Goal: Information Seeking & Learning: Learn about a topic

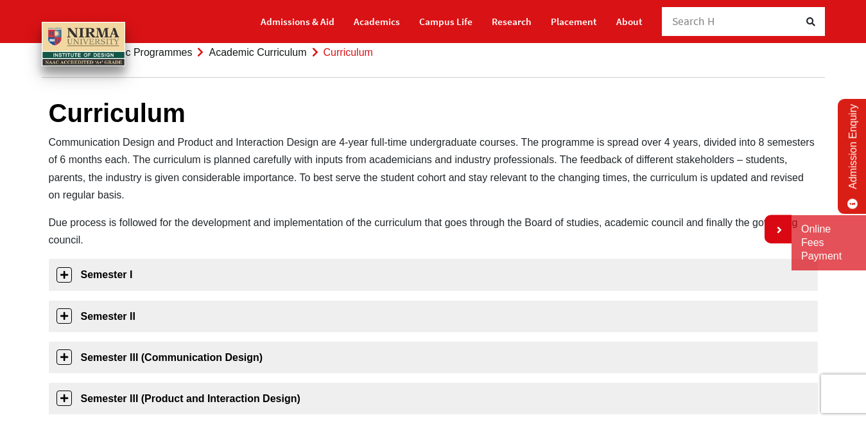
scroll to position [128, 0]
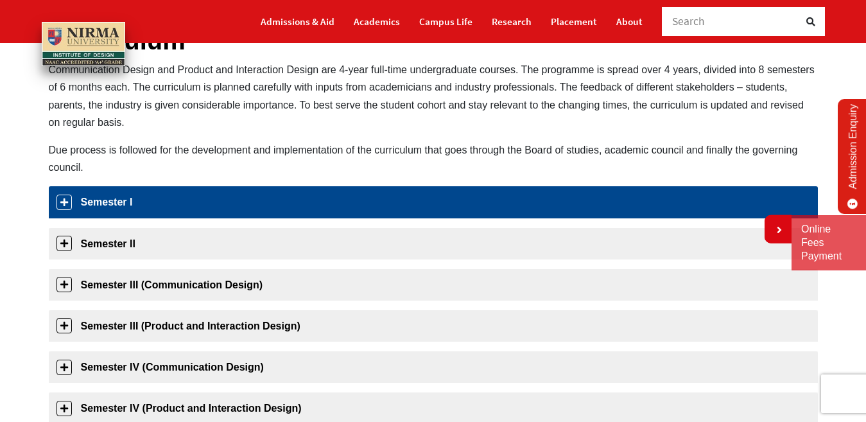
click at [123, 206] on link "Semester I" at bounding box center [433, 201] width 769 height 31
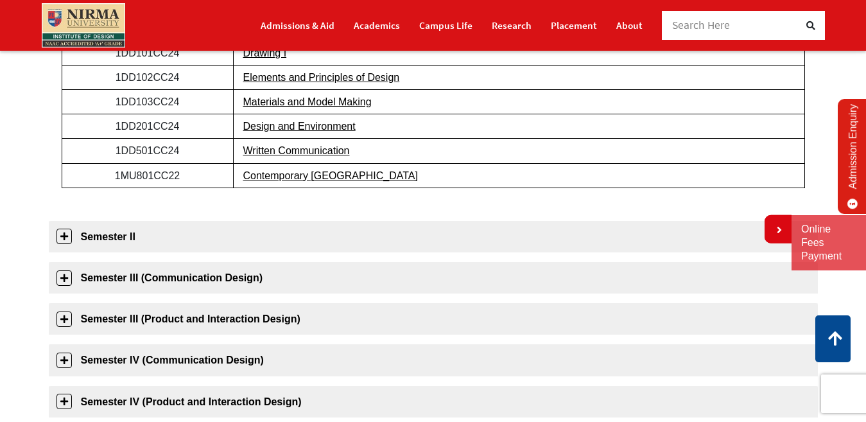
scroll to position [366, 0]
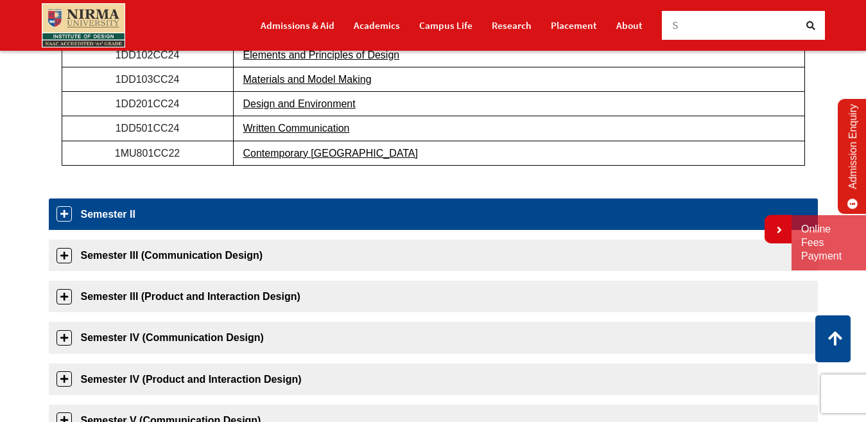
click at [186, 216] on link "Semester II" at bounding box center [433, 213] width 769 height 31
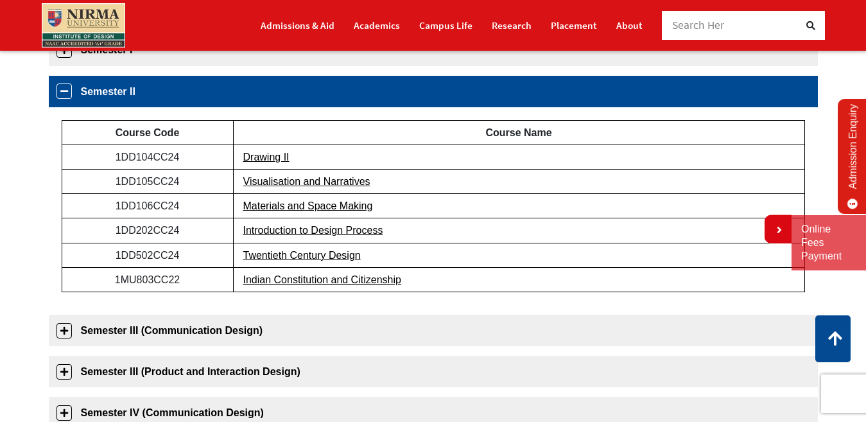
scroll to position [279, 0]
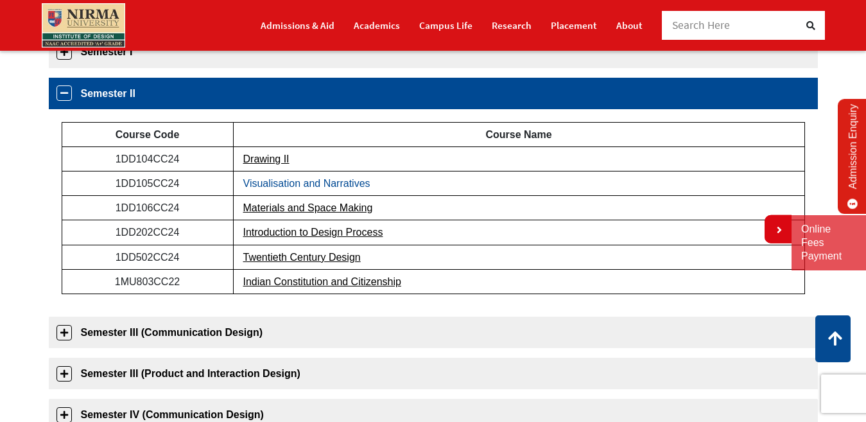
click at [331, 187] on link "Visualisation and Narratives" at bounding box center [306, 183] width 127 height 11
click at [259, 158] on link "Drawing II" at bounding box center [266, 158] width 46 height 11
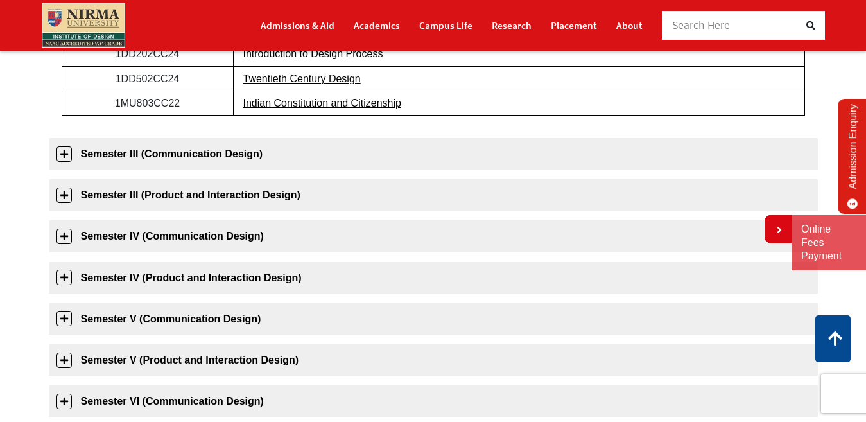
scroll to position [471, 0]
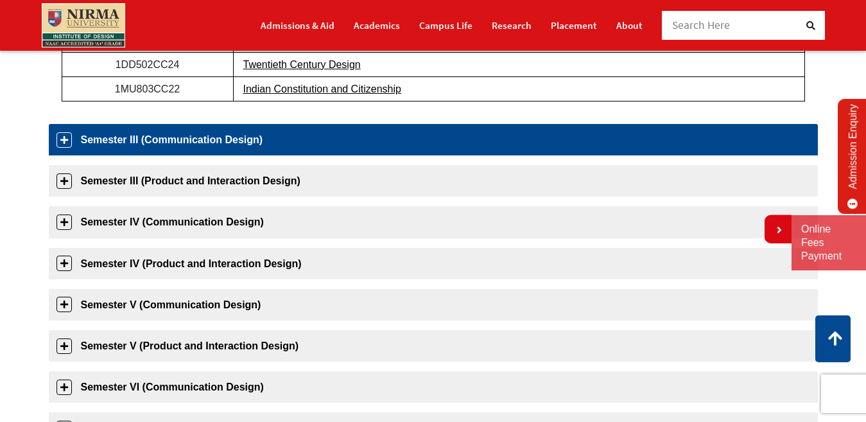
click at [184, 141] on link "Semester III (Communication Design)" at bounding box center [433, 139] width 769 height 31
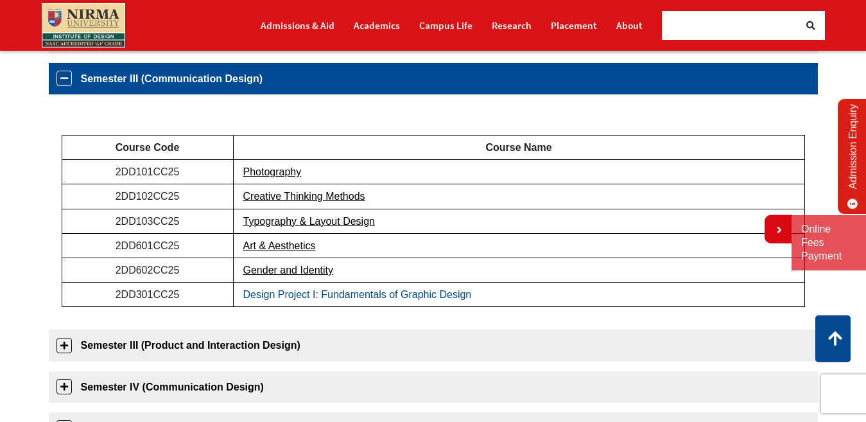
scroll to position [320, 0]
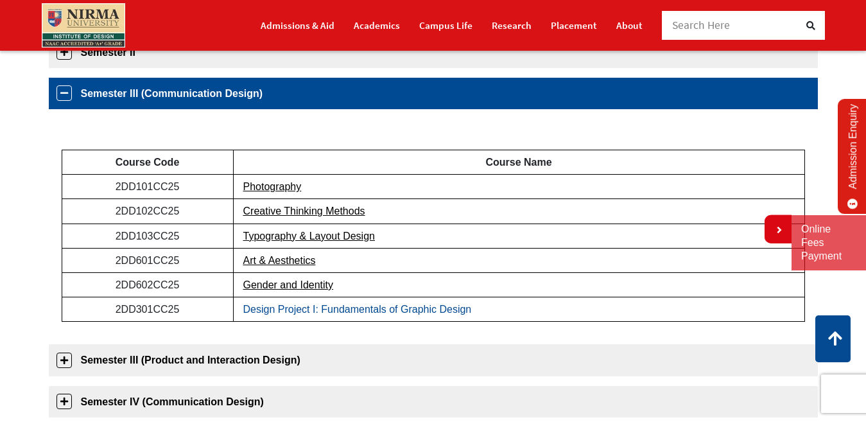
click at [379, 309] on link "Design Project I: Fundamentals of Graphic Design" at bounding box center [357, 309] width 229 height 11
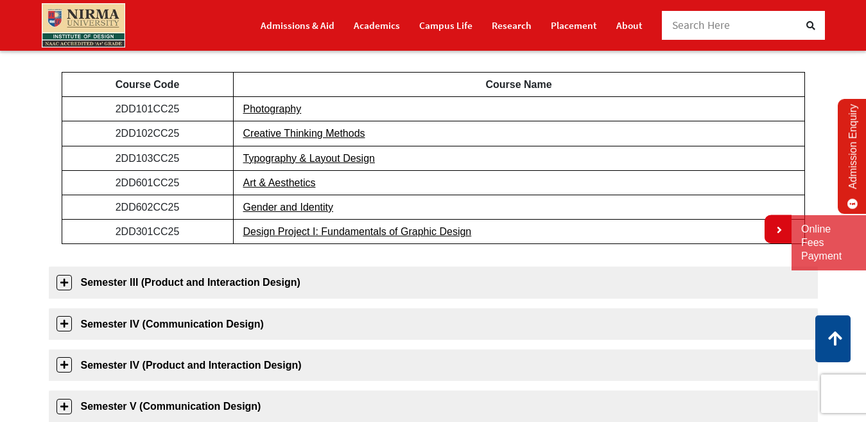
scroll to position [512, 0]
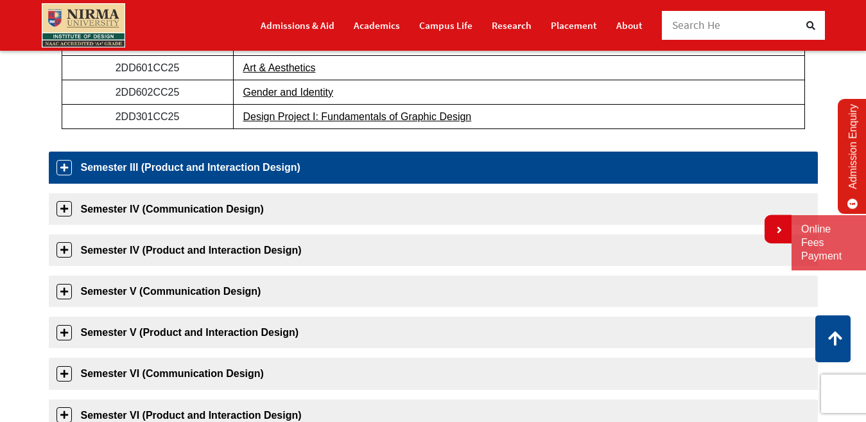
click at [306, 166] on link "Semester III (Product and Interaction Design)" at bounding box center [433, 167] width 769 height 31
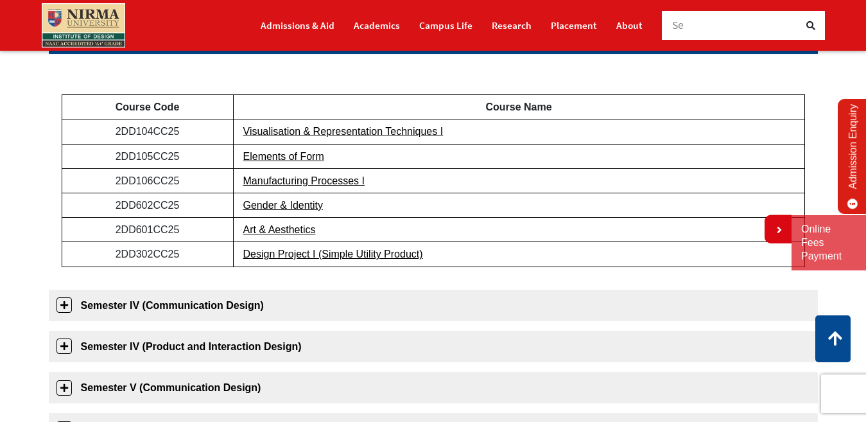
scroll to position [361, 0]
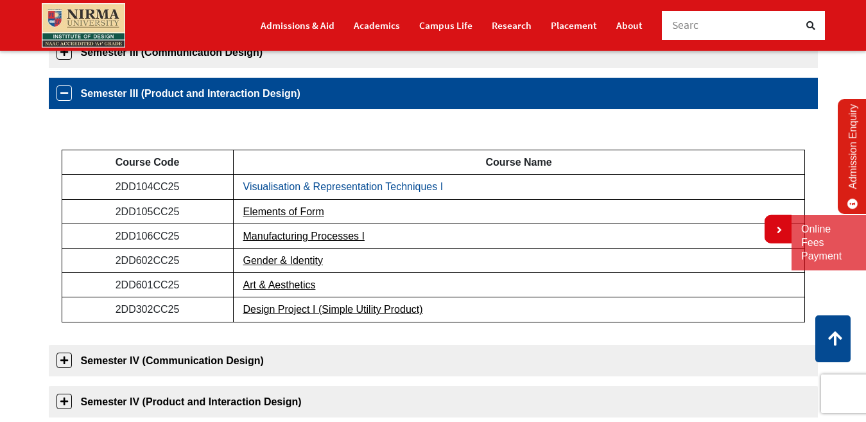
click at [361, 189] on link "Visualisation & Representation Techniques I" at bounding box center [343, 186] width 200 height 11
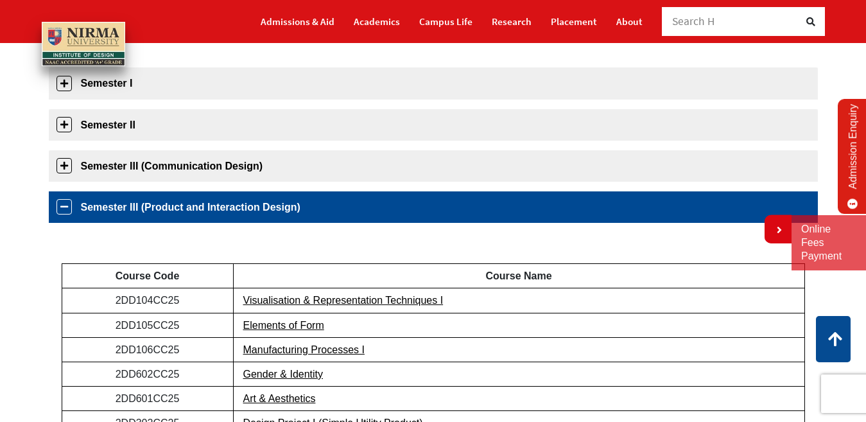
scroll to position [104, 0]
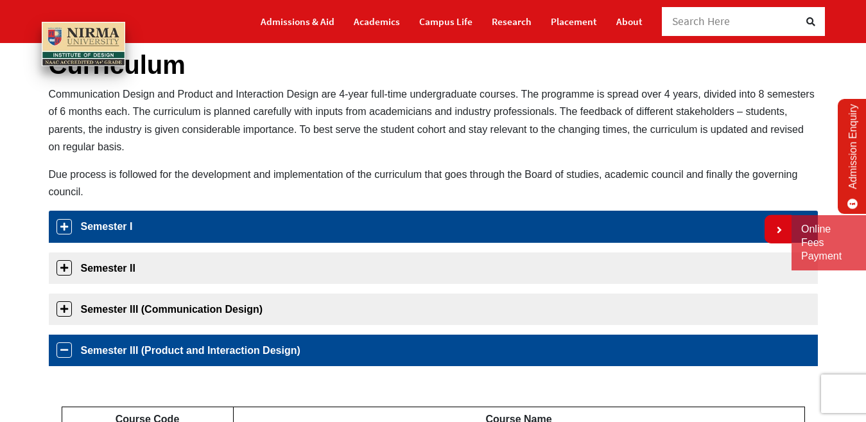
click at [336, 220] on link "Semester I" at bounding box center [433, 226] width 769 height 31
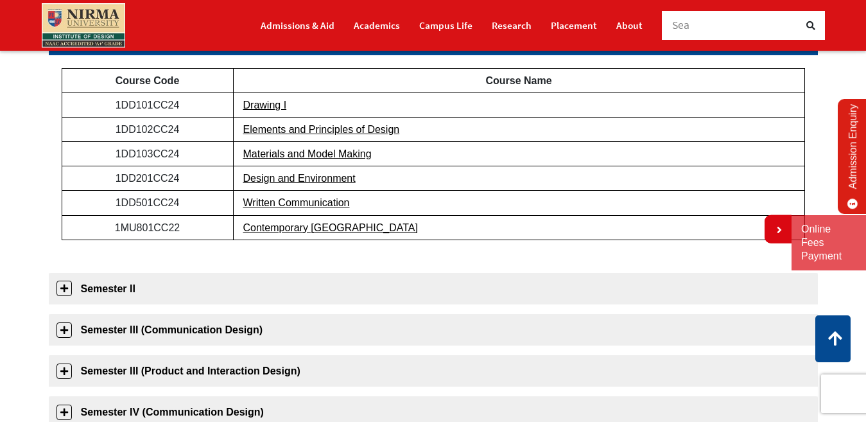
scroll to position [366, 0]
